Goal: Transaction & Acquisition: Purchase product/service

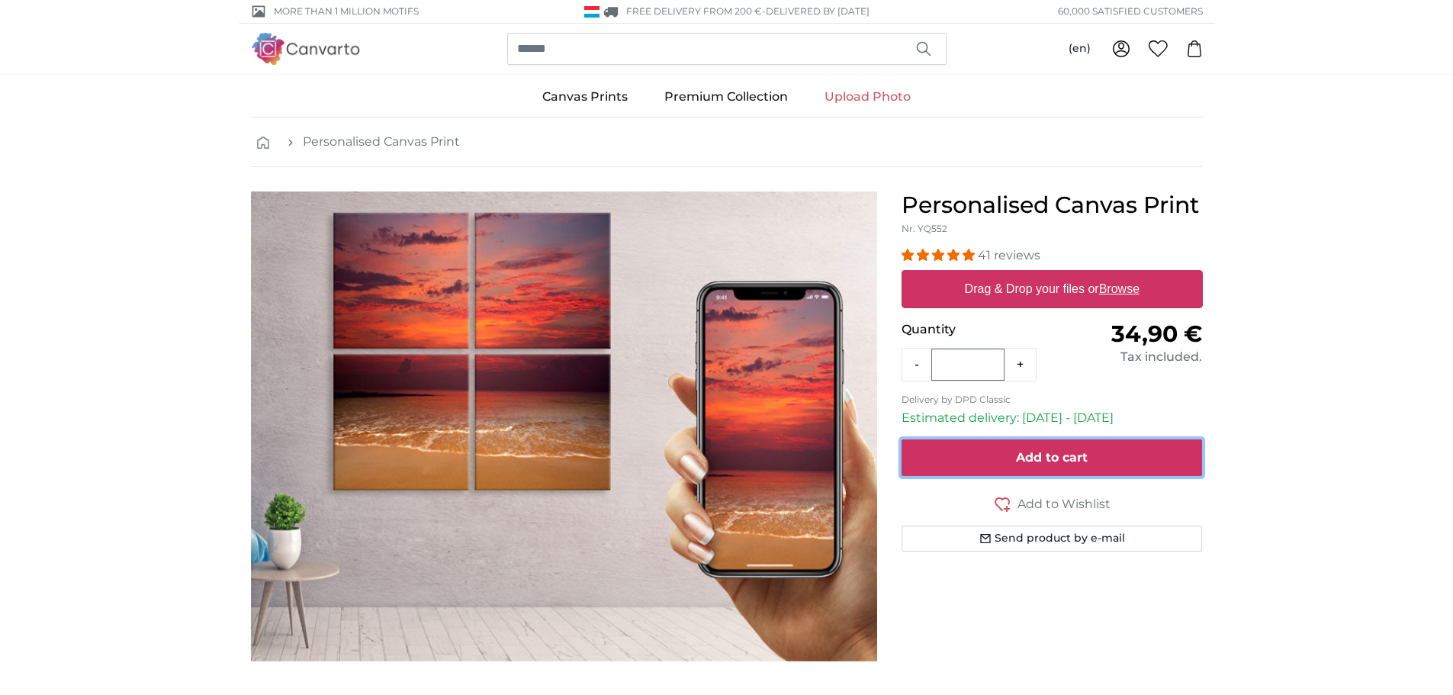
click at [1075, 461] on span "Add to cart" at bounding box center [1052, 457] width 72 height 14
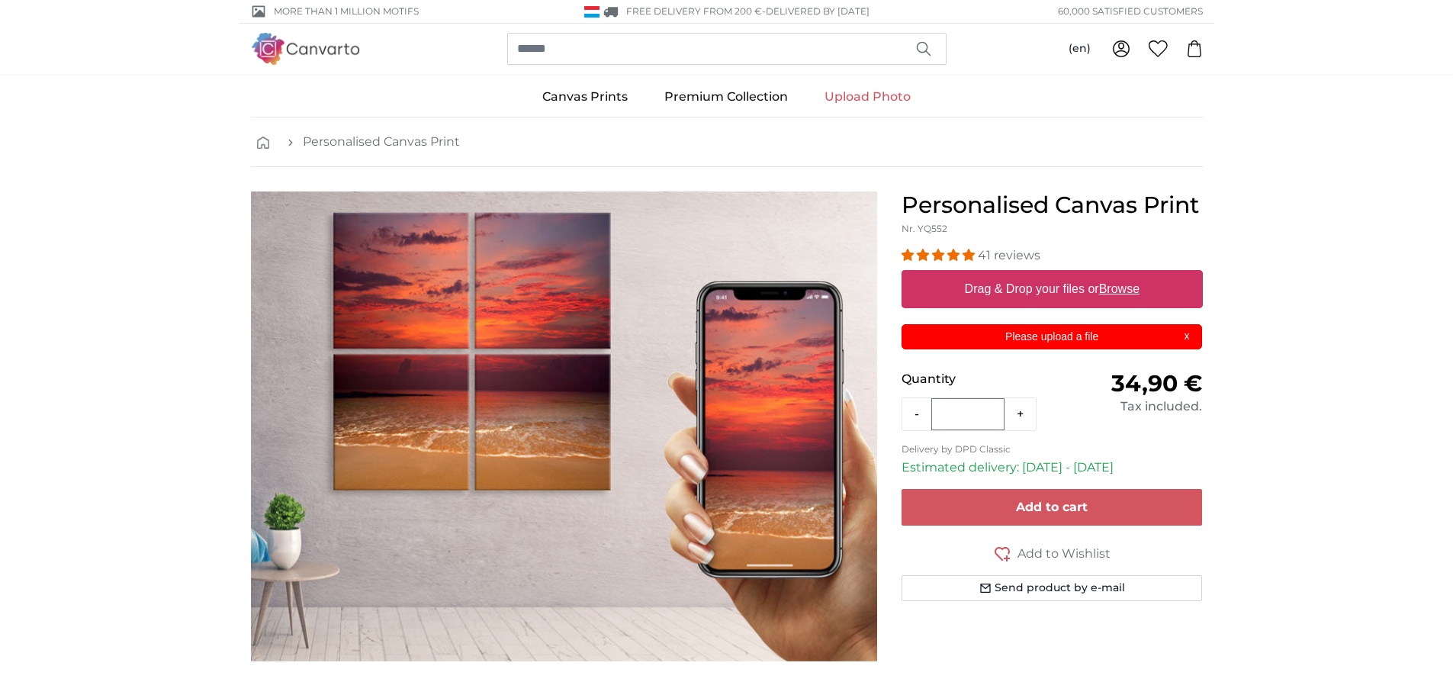
click at [1191, 334] on p "Please upload a file" at bounding box center [1052, 337] width 282 height 16
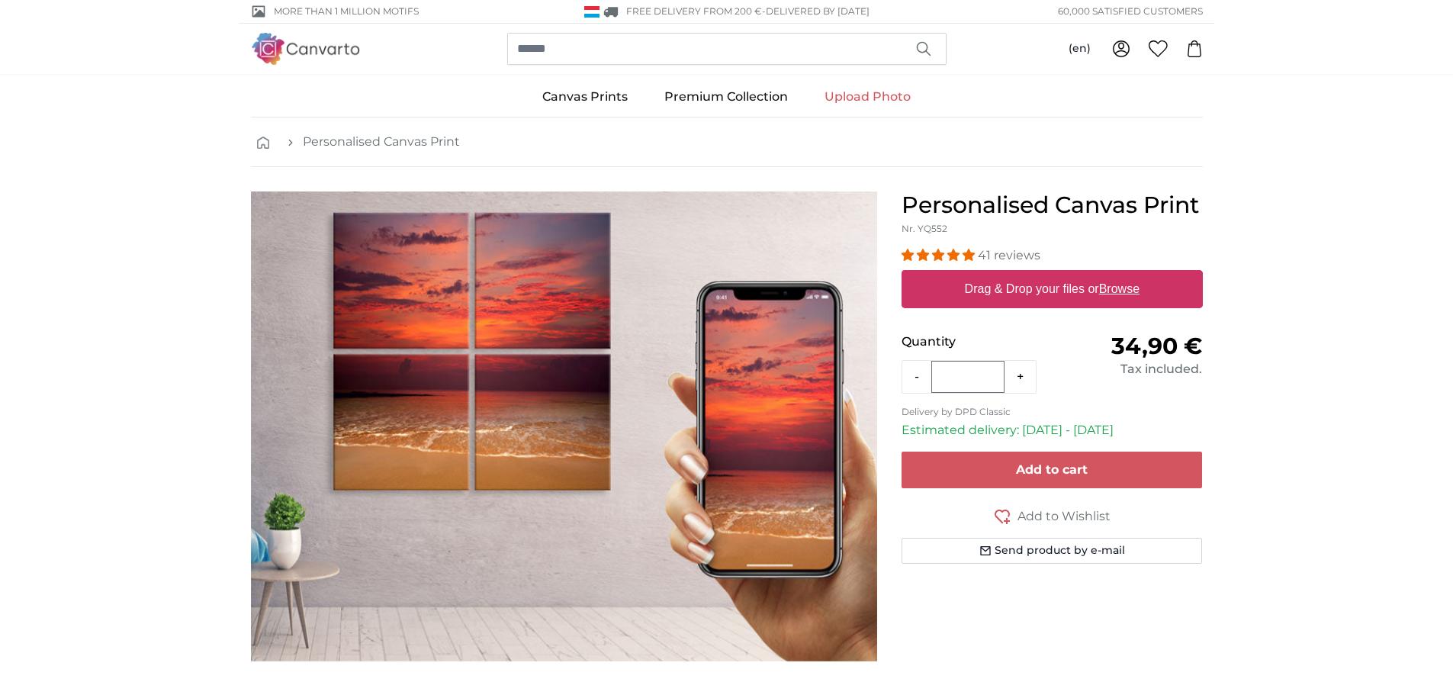
click at [1125, 291] on u "Browse" at bounding box center [1119, 288] width 40 height 13
click at [1125, 275] on input "Drag & Drop your files or Browse" at bounding box center [1052, 272] width 301 height 5
type input "**********"
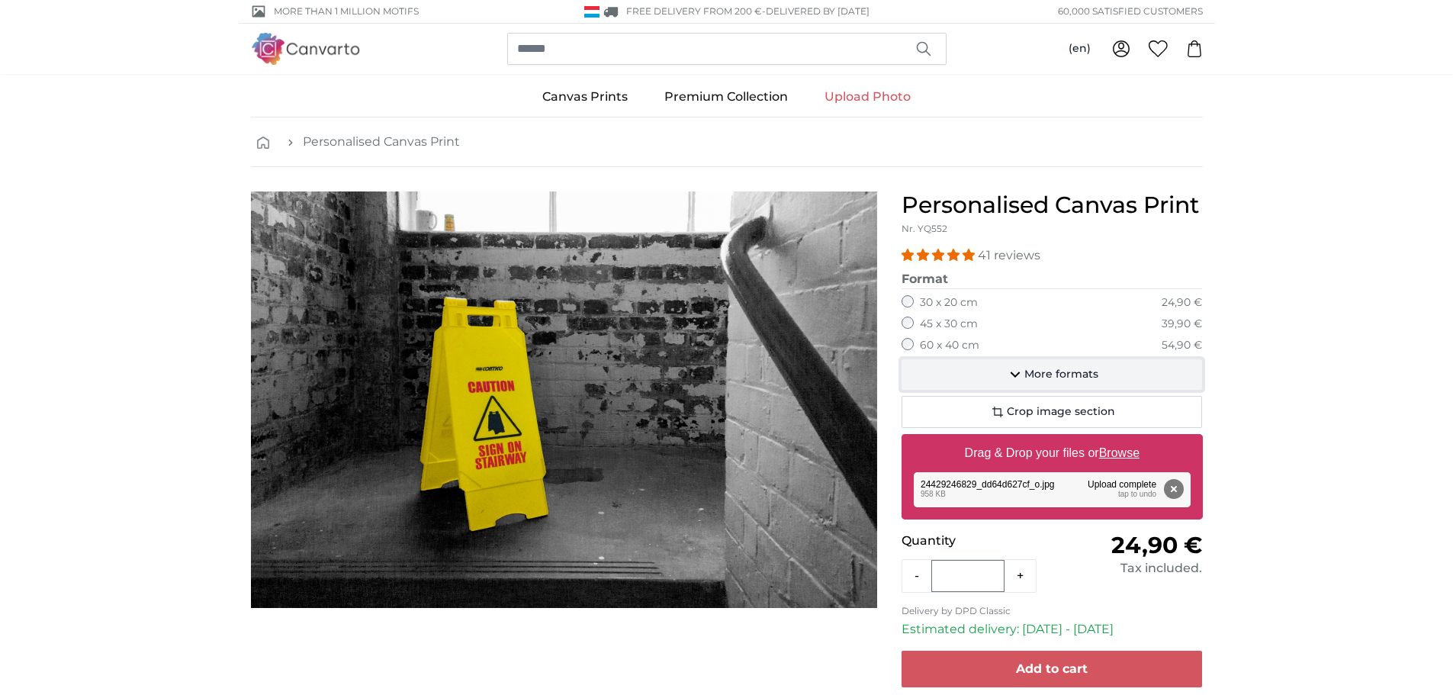
click at [1059, 379] on span "More formats" at bounding box center [1061, 374] width 74 height 15
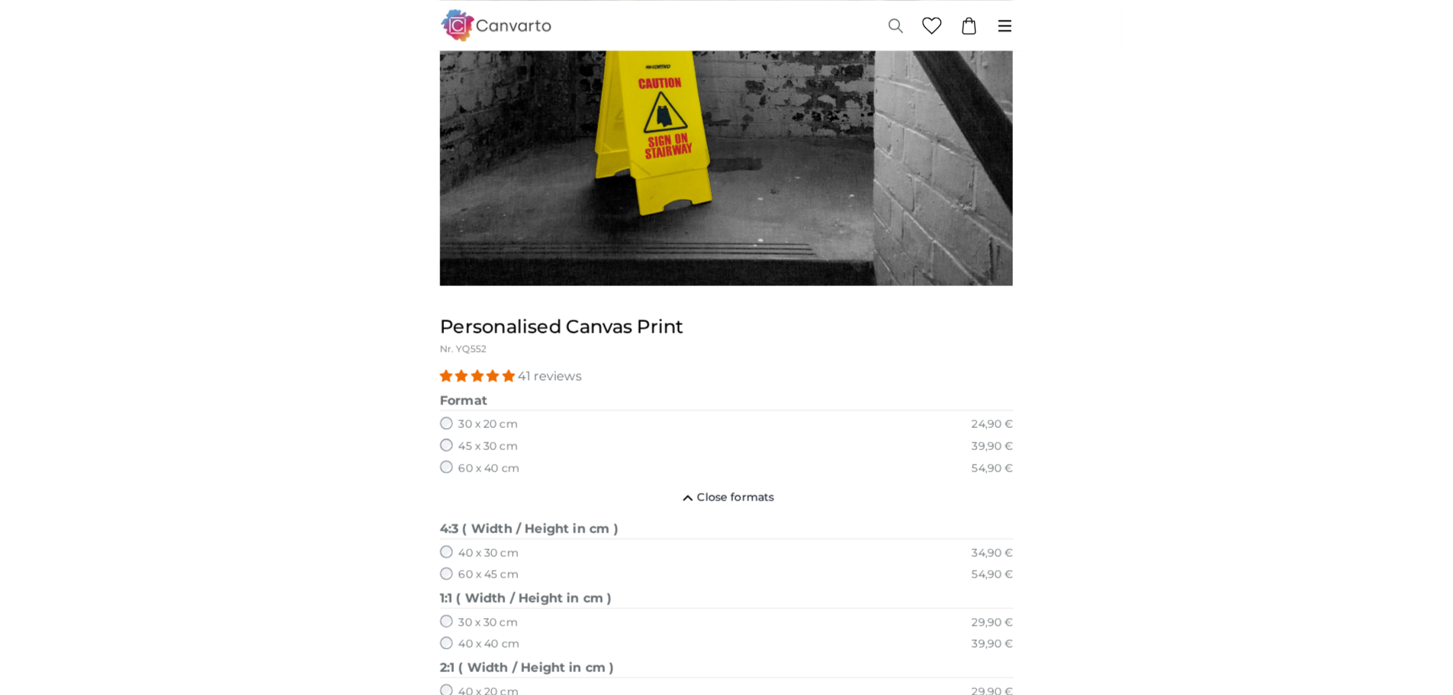
scroll to position [220, 0]
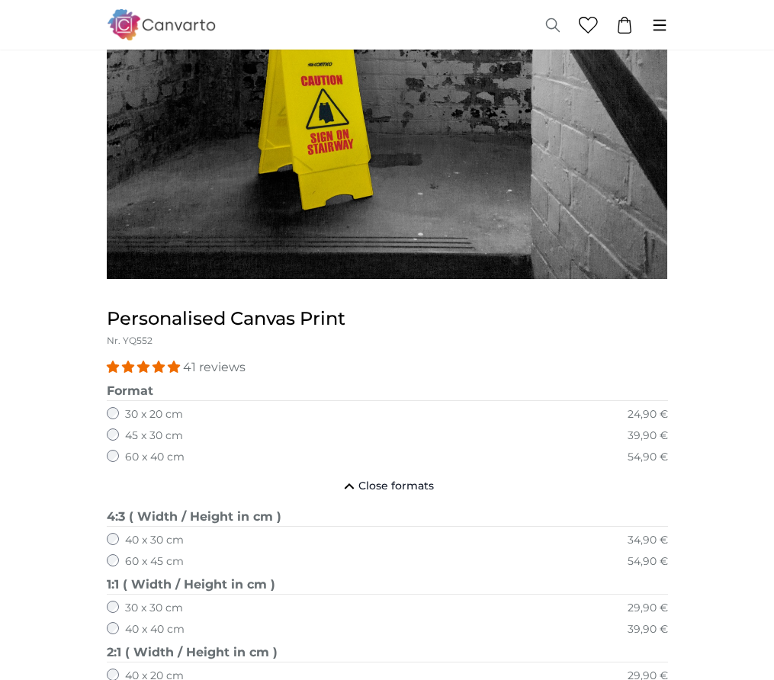
click at [265, 291] on div at bounding box center [388, 98] width 586 height 386
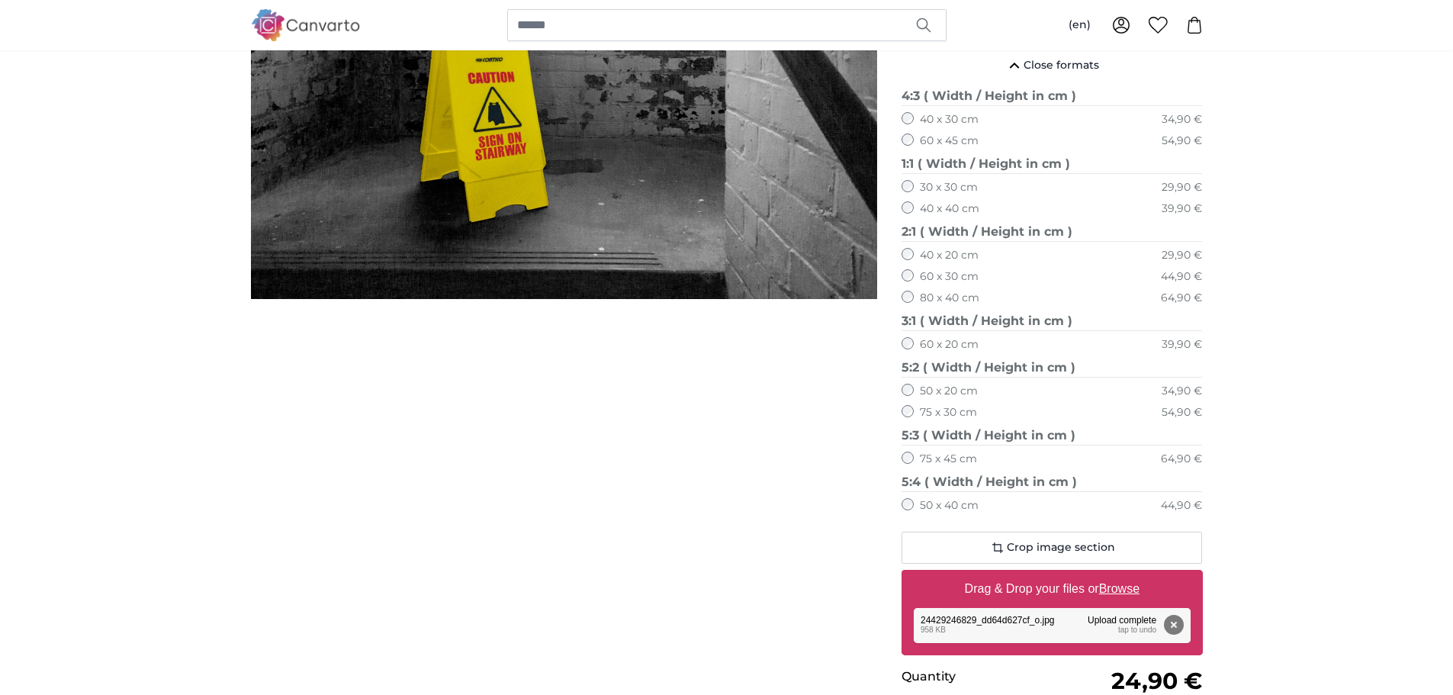
scroll to position [0, 0]
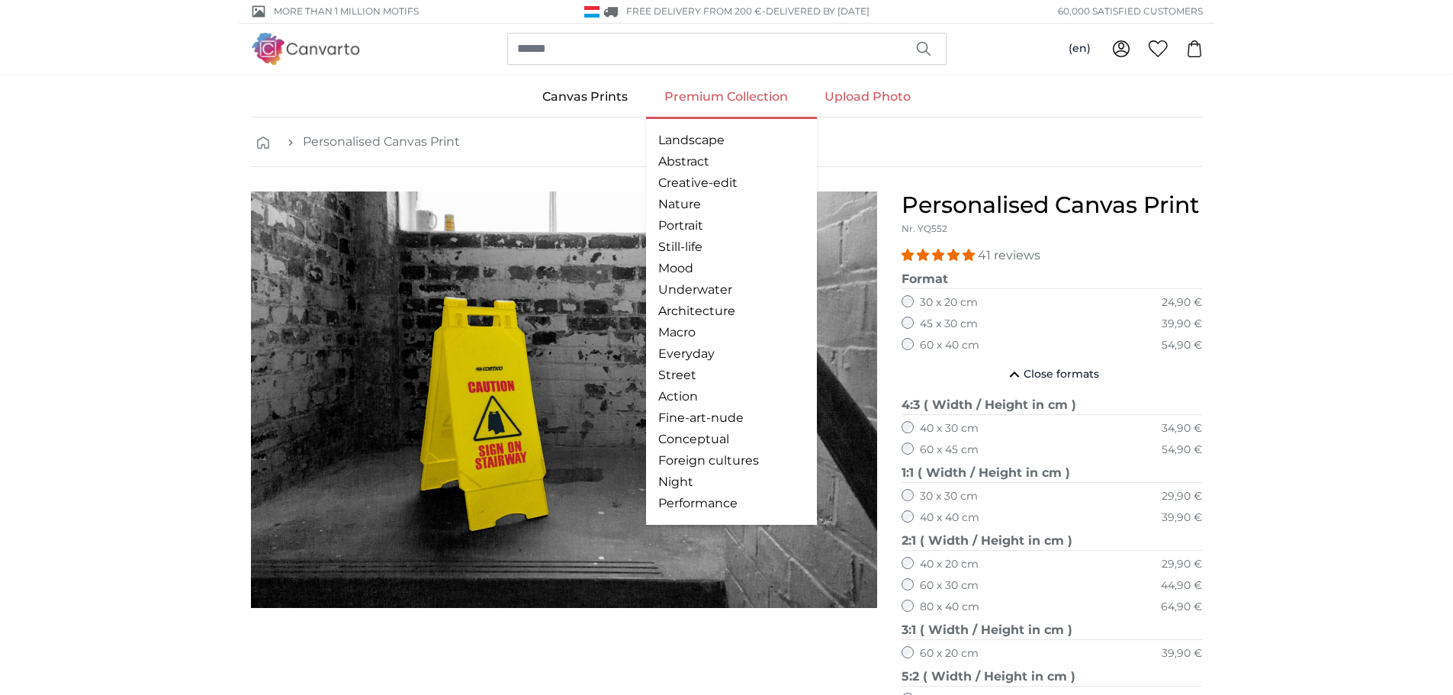
click at [723, 92] on link "Premium Collection" at bounding box center [726, 97] width 160 height 40
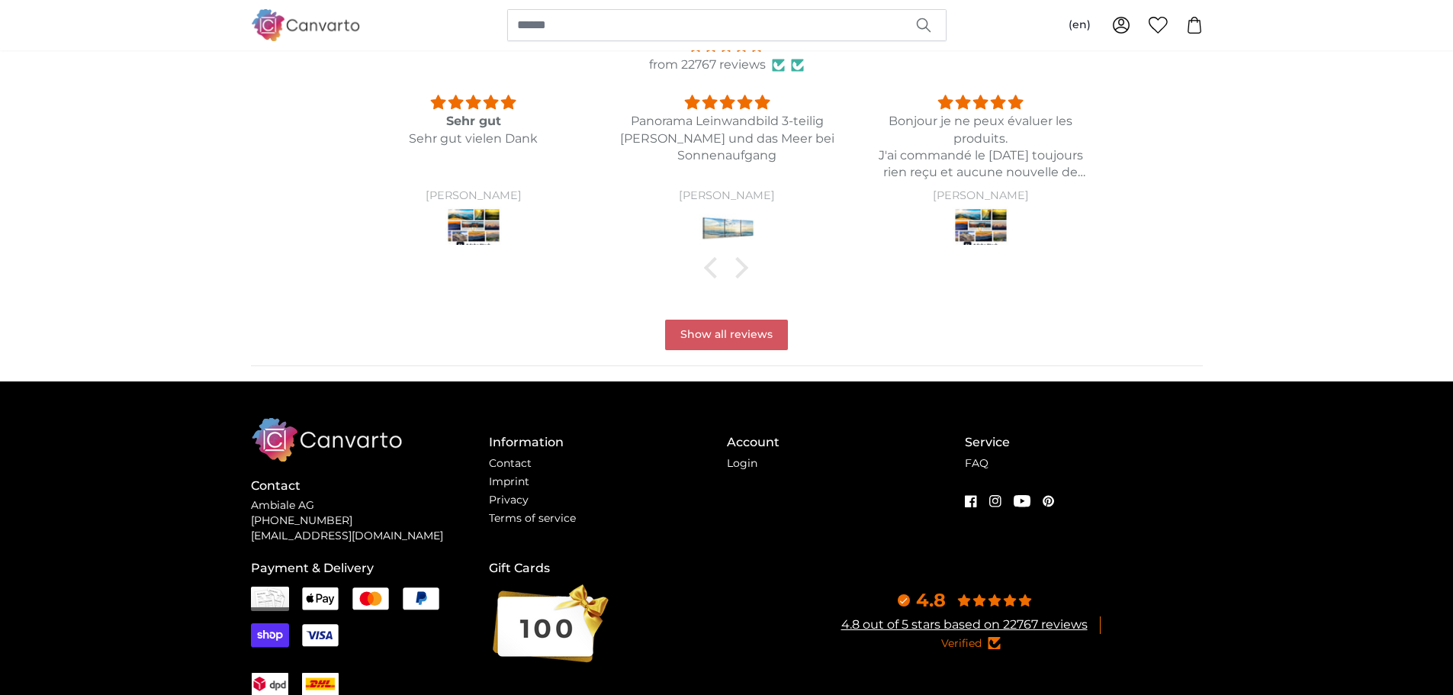
scroll to position [1625, 0]
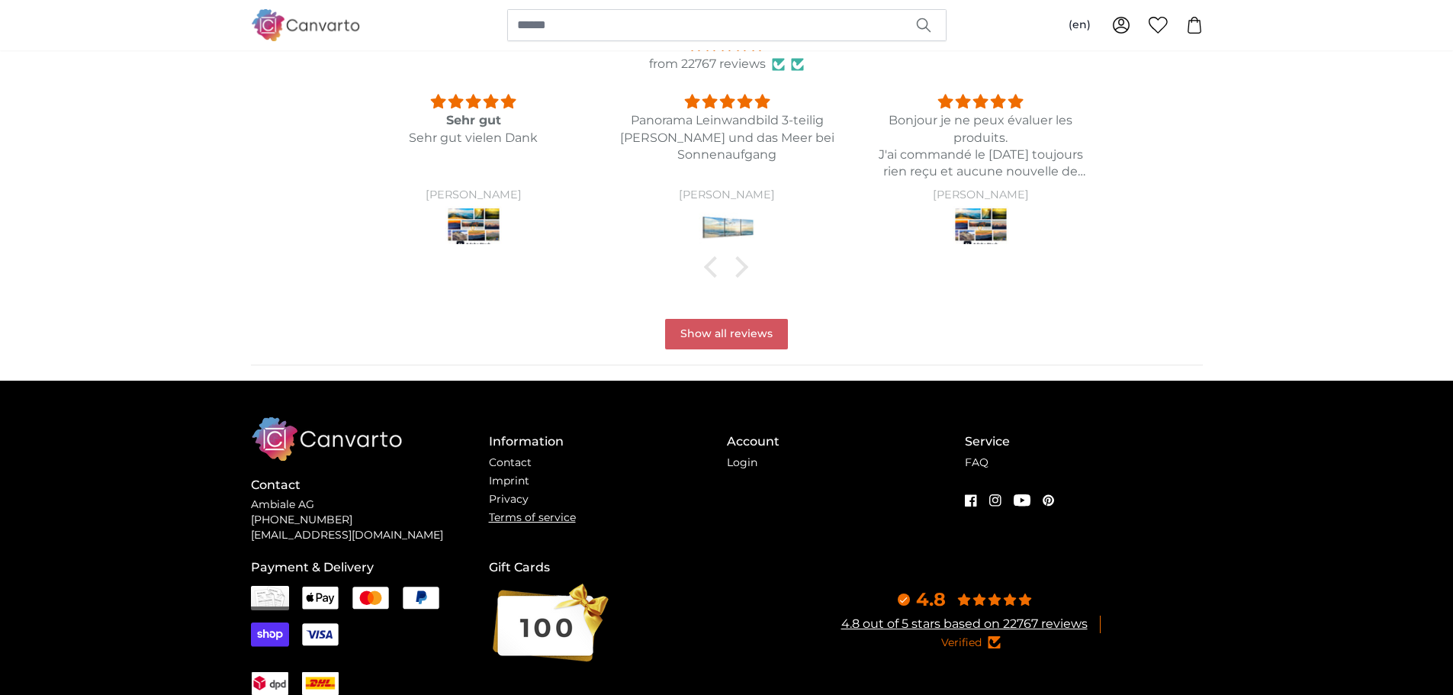
click at [504, 516] on link "Terms of service" at bounding box center [532, 517] width 87 height 14
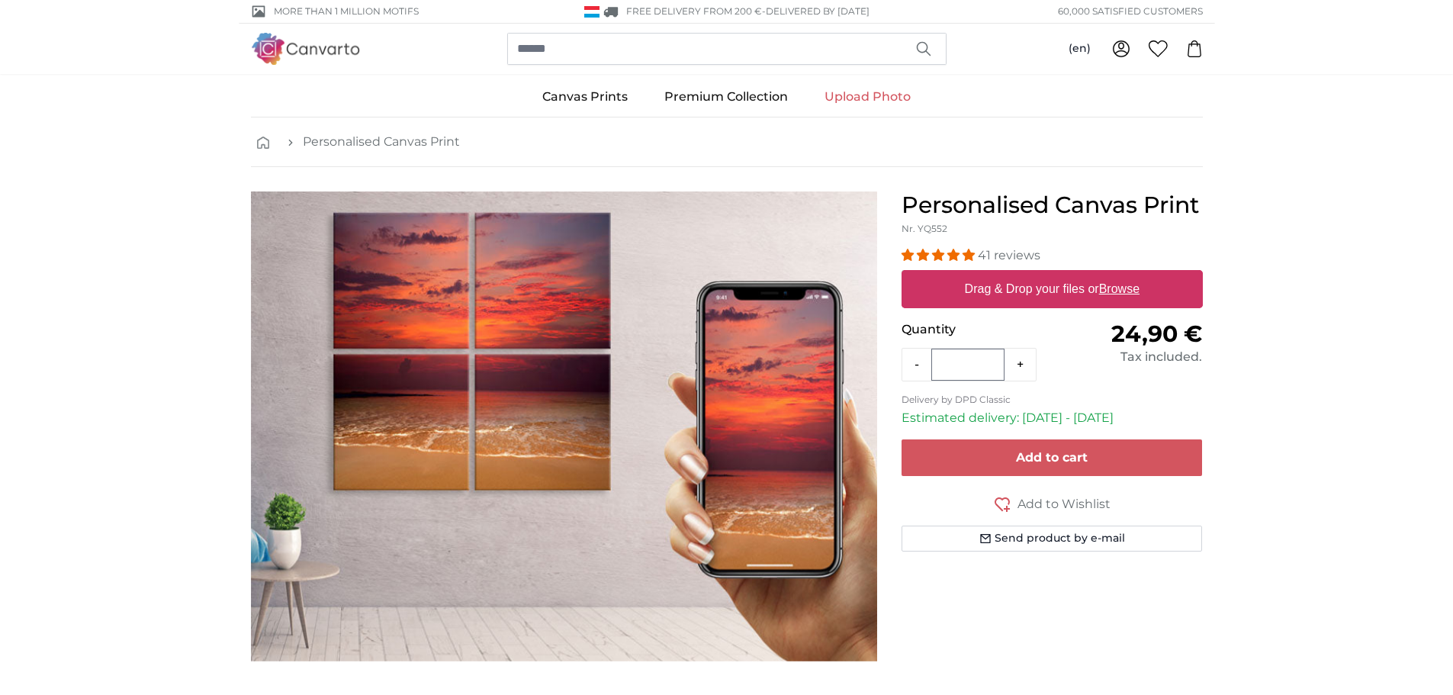
click at [1120, 284] on u "Browse" at bounding box center [1119, 288] width 40 height 13
click at [1120, 275] on input "Drag & Drop your files or Browse" at bounding box center [1052, 272] width 301 height 5
type input "**********"
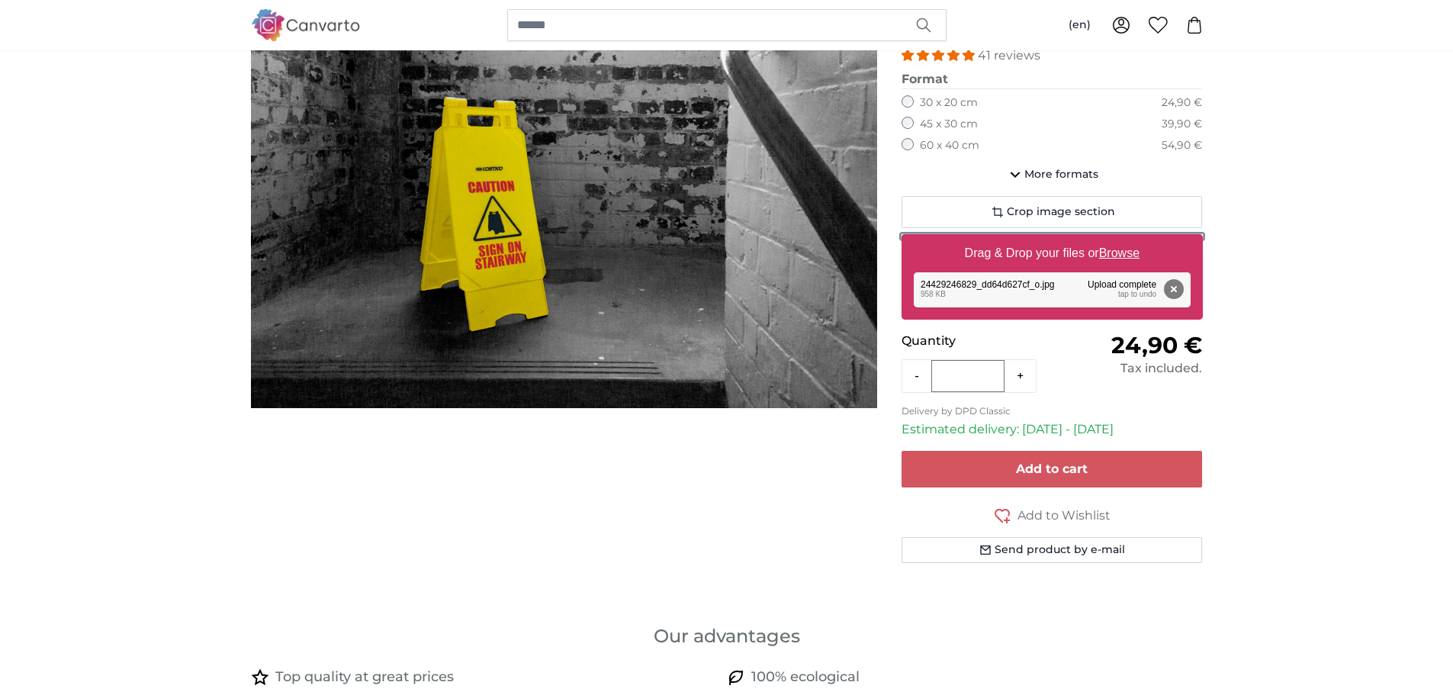
scroll to position [214, 0]
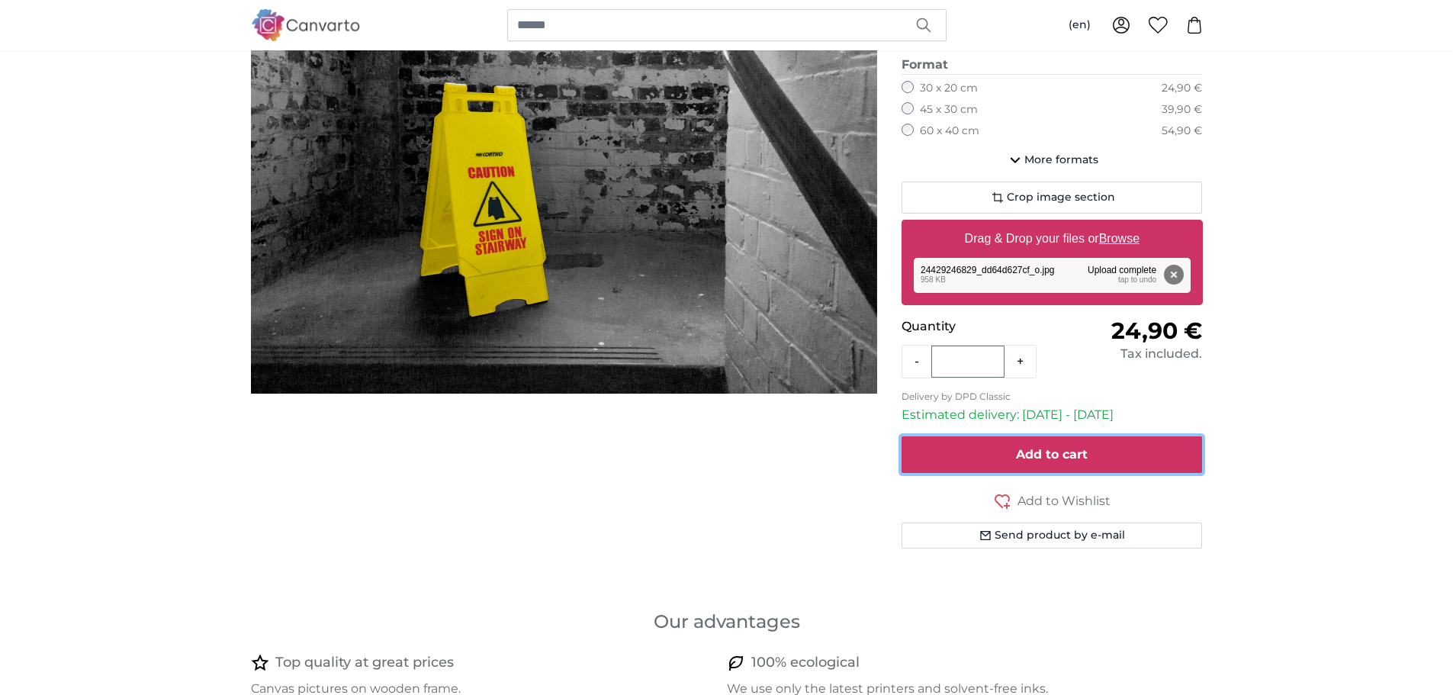
click at [1056, 461] on span "Add to cart" at bounding box center [1052, 454] width 72 height 14
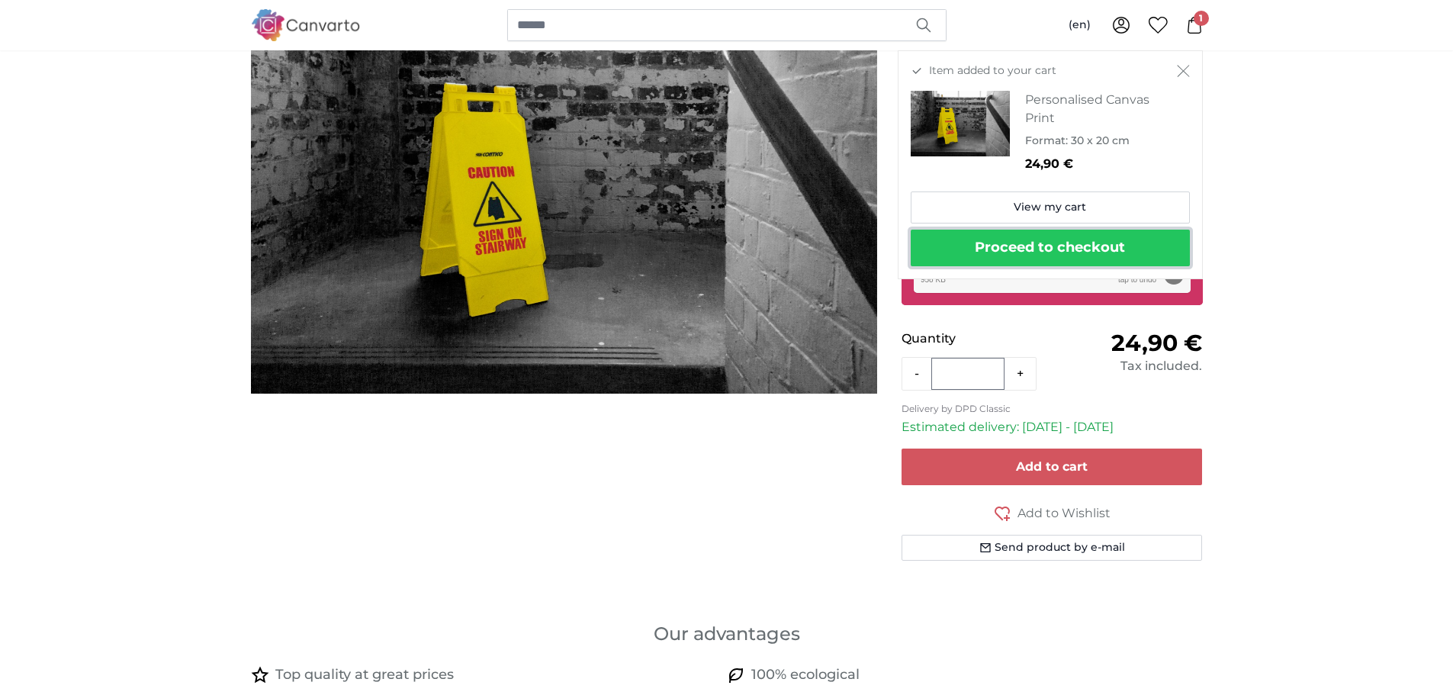
click at [1119, 239] on button "Proceed to checkout" at bounding box center [1050, 248] width 279 height 37
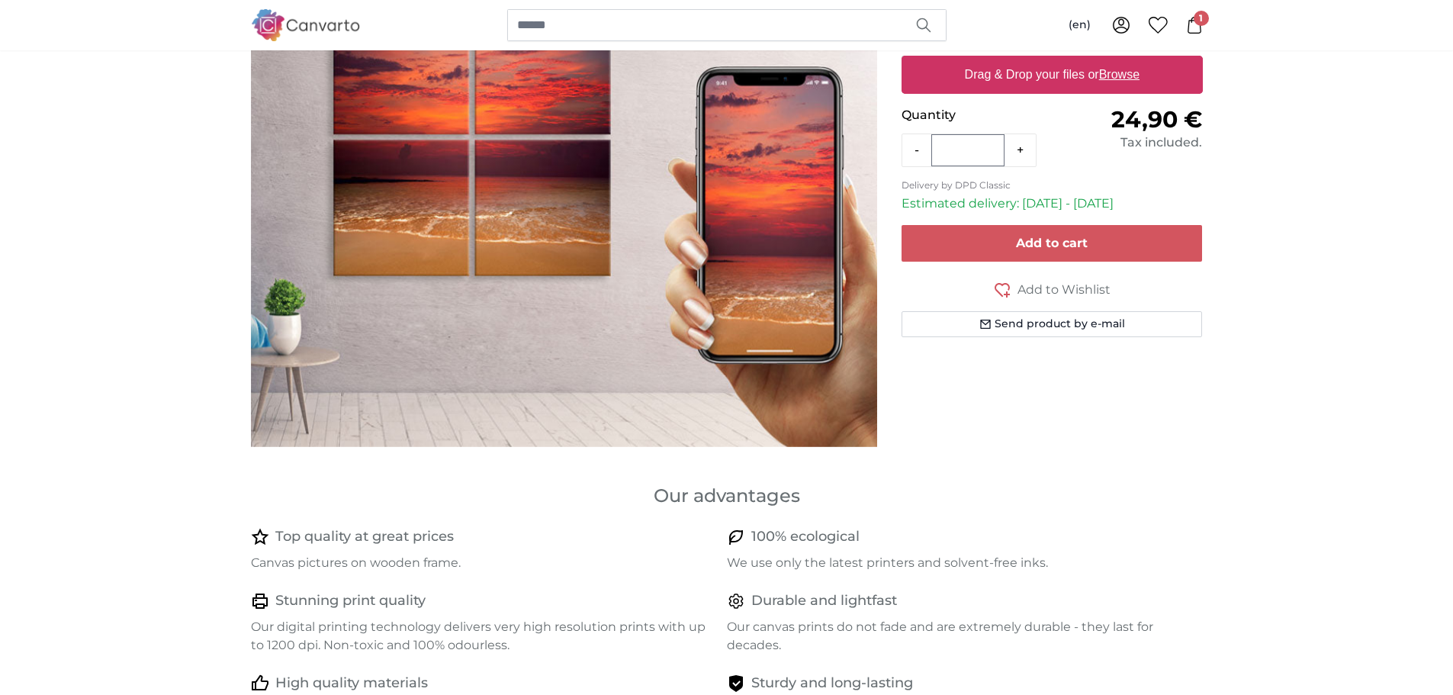
click at [1199, 21] on span "1" at bounding box center [1201, 18] width 15 height 15
